Goal: Information Seeking & Learning: Learn about a topic

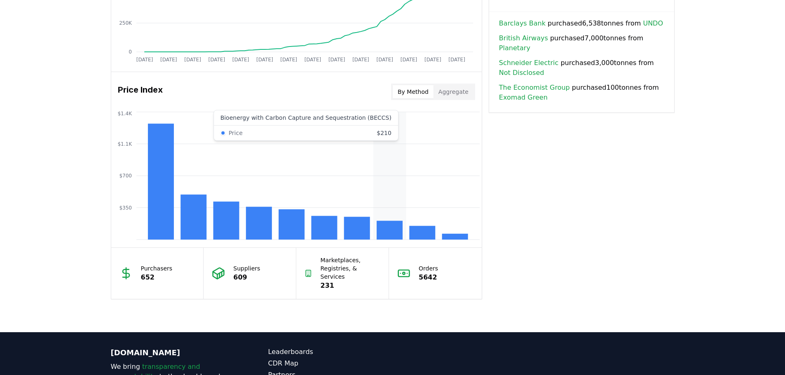
scroll to position [577, 0]
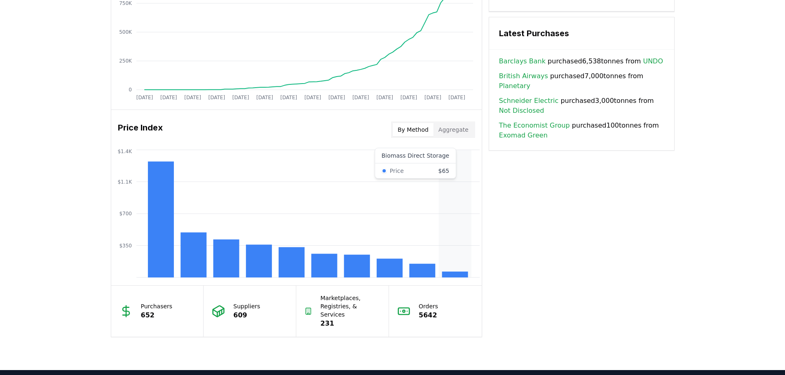
click at [454, 276] on rect at bounding box center [455, 275] width 26 height 6
click at [458, 275] on rect at bounding box center [455, 275] width 26 height 6
click at [433, 165] on icon "$350 $700 $1.1K $1.4K" at bounding box center [296, 214] width 370 height 132
click at [458, 178] on icon "$350 $700 $1.1K $1.4K" at bounding box center [296, 214] width 370 height 132
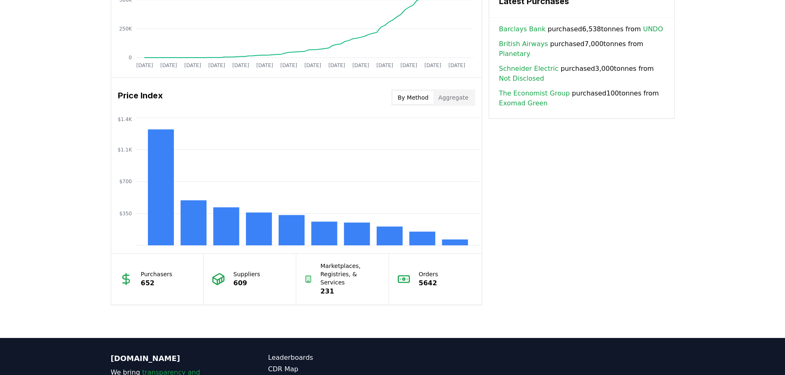
scroll to position [531, 0]
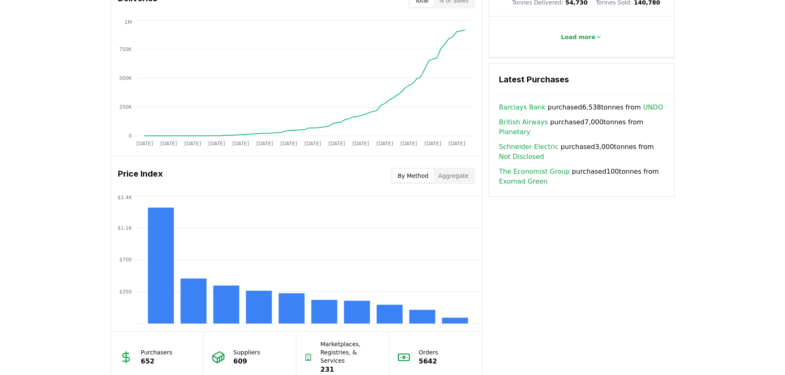
click at [445, 167] on div "Price Index By Method Aggregate" at bounding box center [296, 176] width 370 height 30
click at [444, 174] on button "Aggregate" at bounding box center [453, 175] width 40 height 13
click at [399, 172] on button "By Method" at bounding box center [413, 175] width 41 height 13
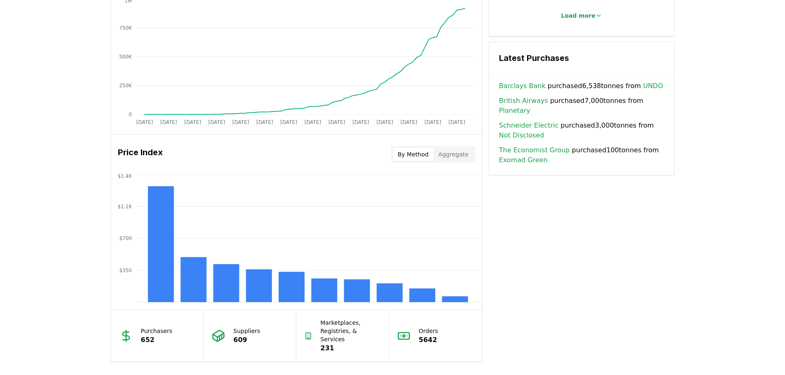
scroll to position [613, 0]
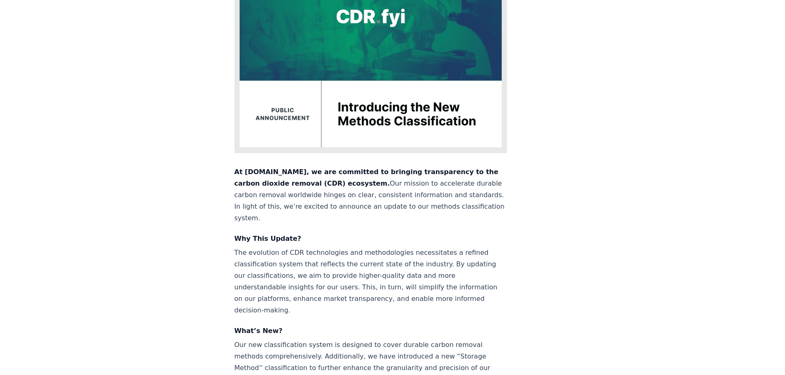
scroll to position [165, 0]
